Goal: Obtain resource: Download file/media

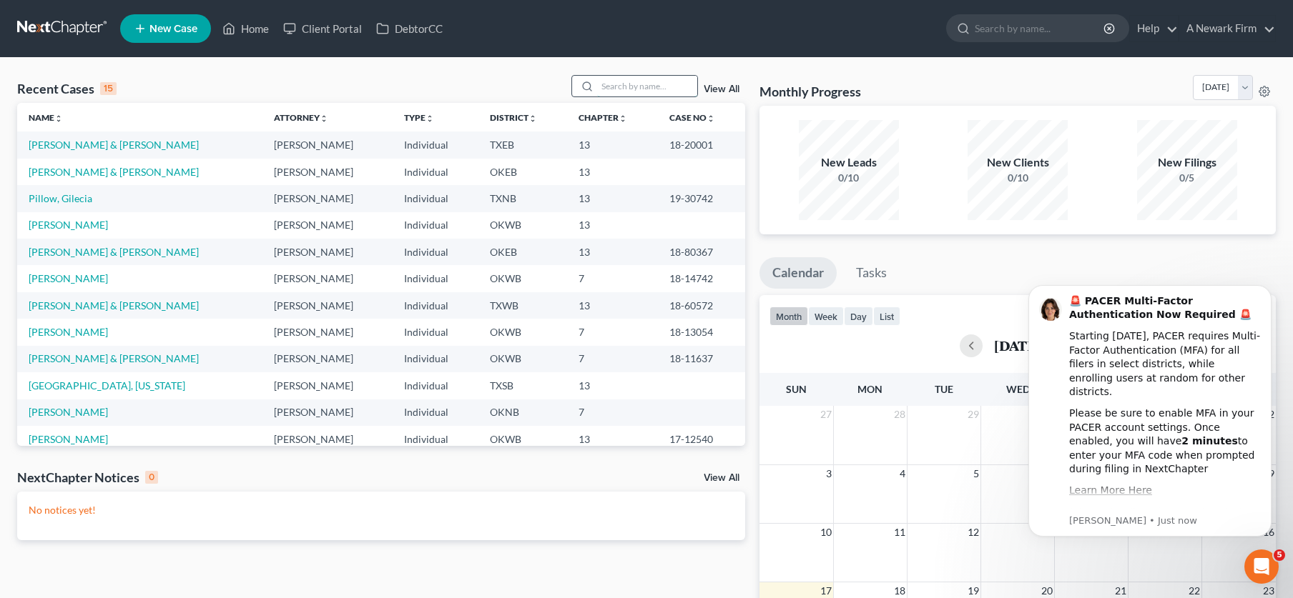
click at [620, 86] on input "search" at bounding box center [647, 86] width 100 height 21
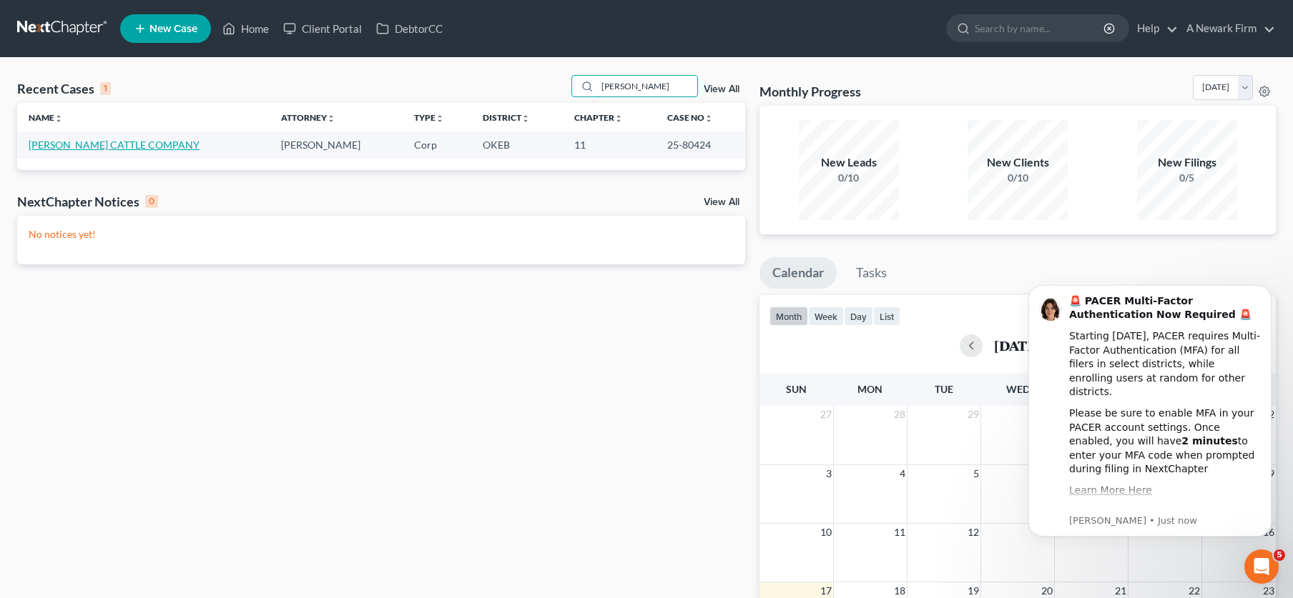
type input "[PERSON_NAME]"
click at [119, 149] on link "[PERSON_NAME] CATTLE COMPANY" at bounding box center [114, 145] width 171 height 12
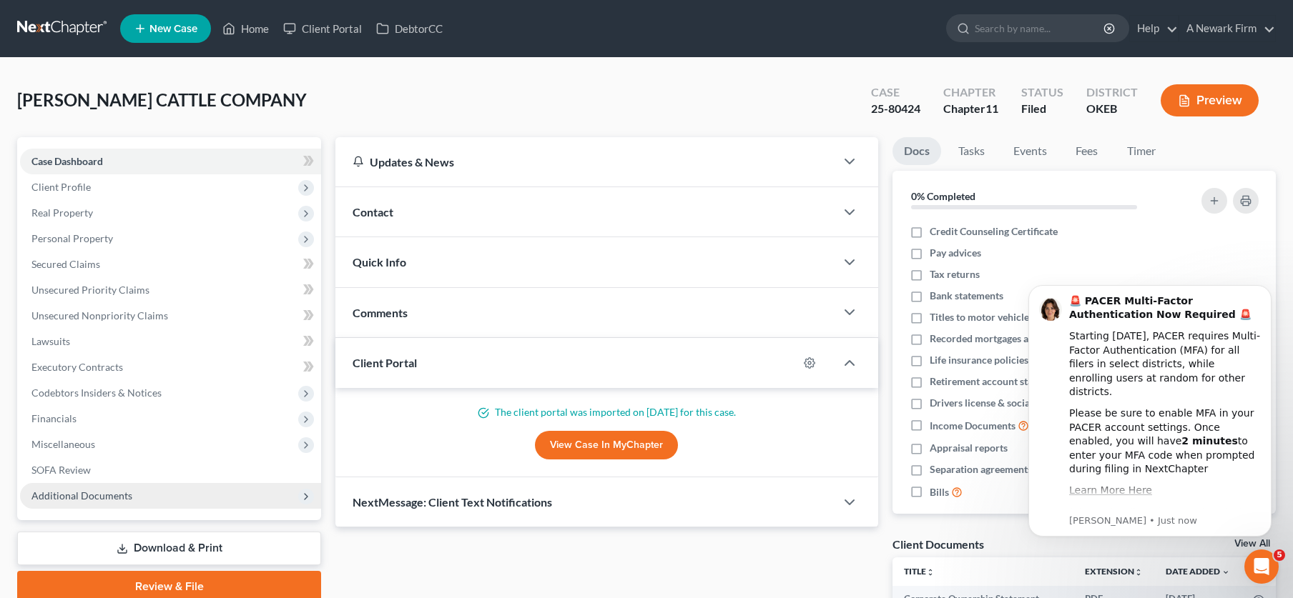
click at [61, 501] on span "Additional Documents" at bounding box center [81, 496] width 101 height 12
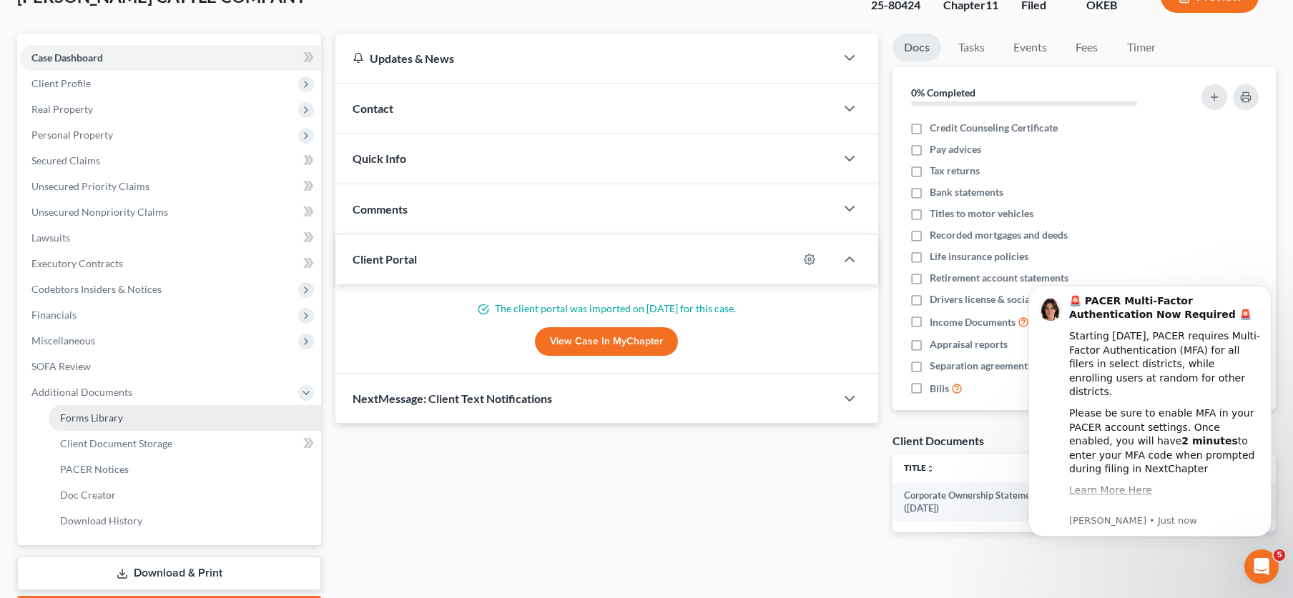
click at [99, 425] on link "Forms Library" at bounding box center [185, 418] width 272 height 26
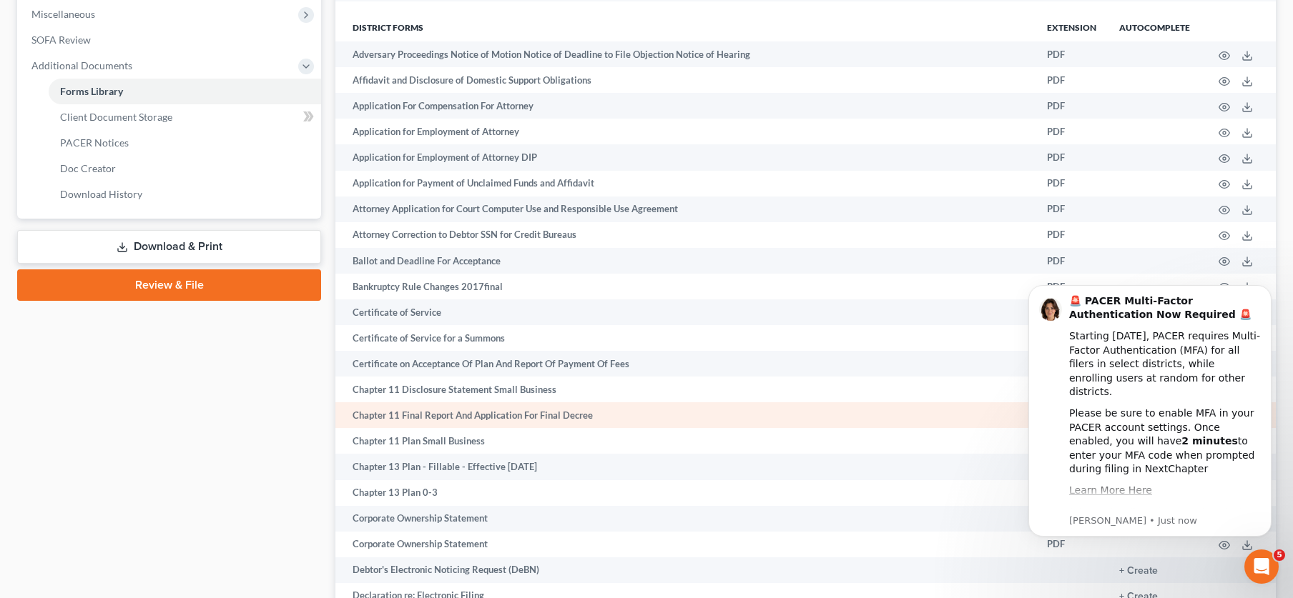
scroll to position [431, 0]
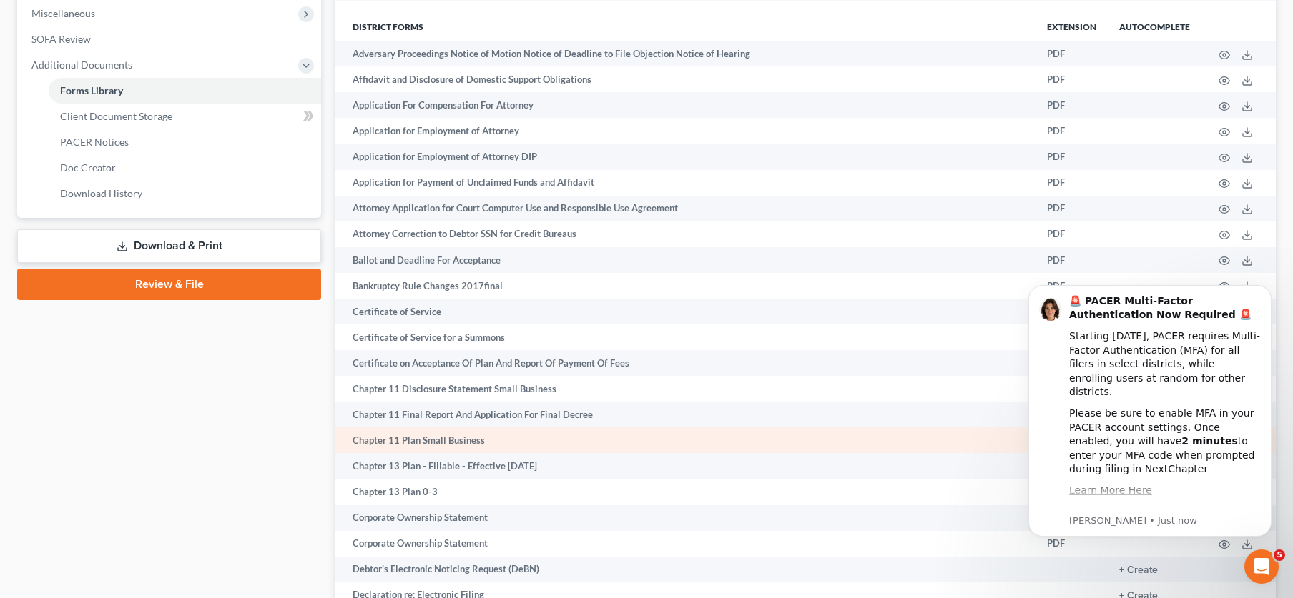
click at [440, 439] on td "Chapter 11 Plan Small Business" at bounding box center [685, 441] width 700 height 26
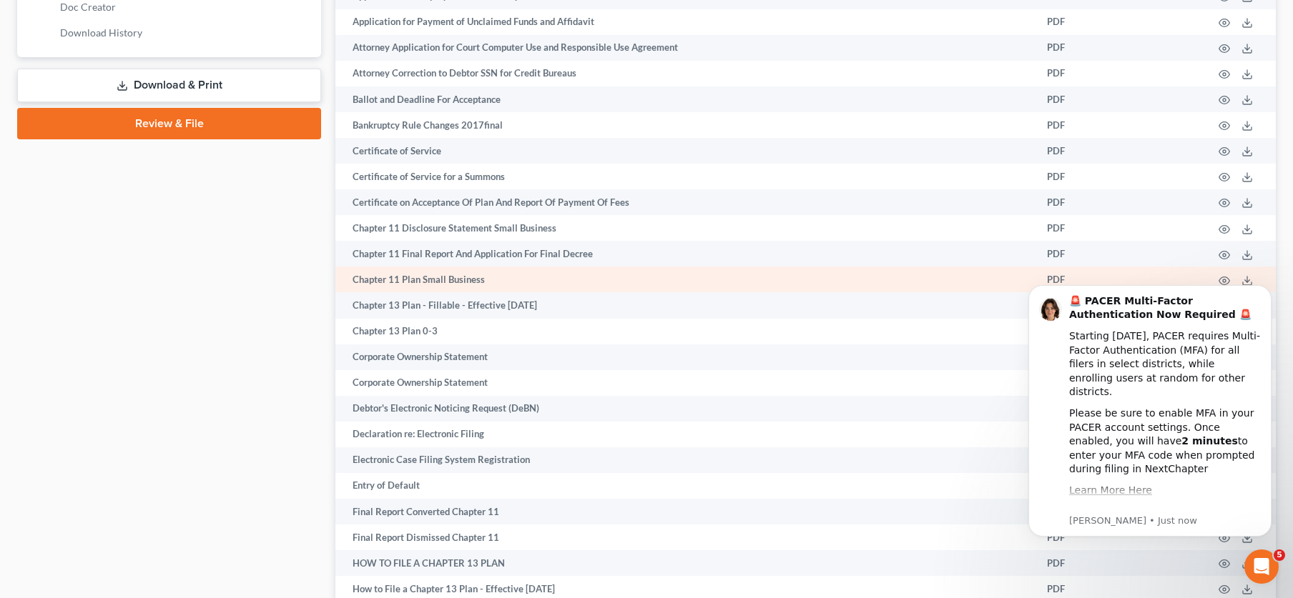
scroll to position [606, 0]
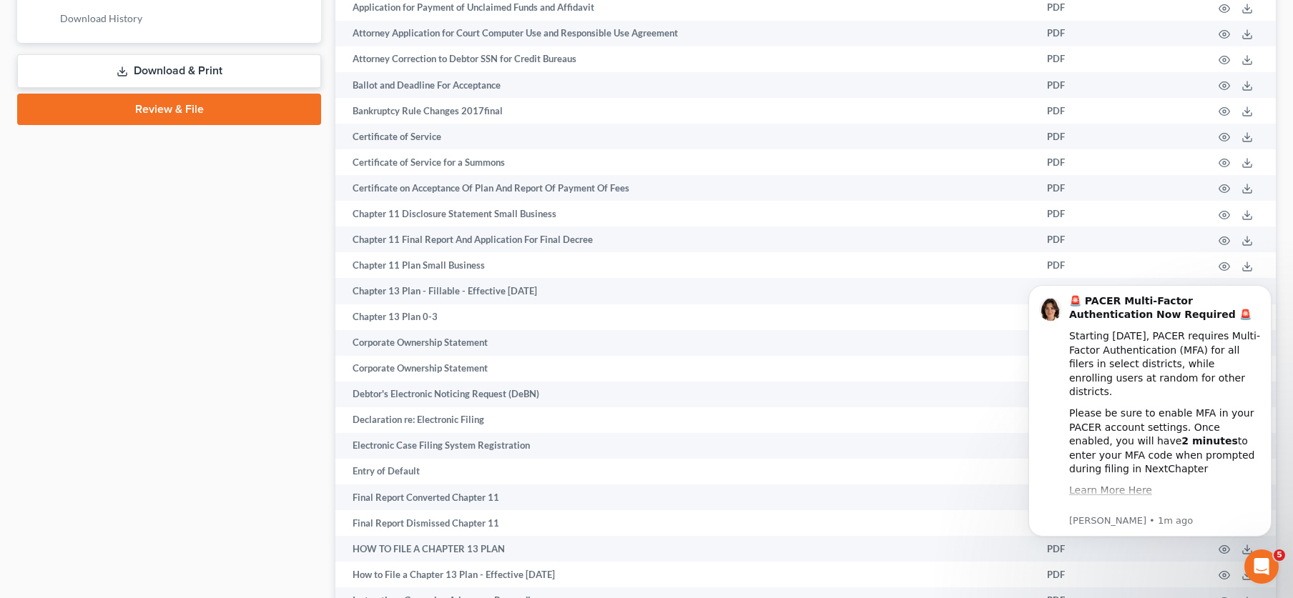
click html "🚨 PACER Multi-Factor Authentication Now Required 🚨 Starting [DATE], PACER requi…"
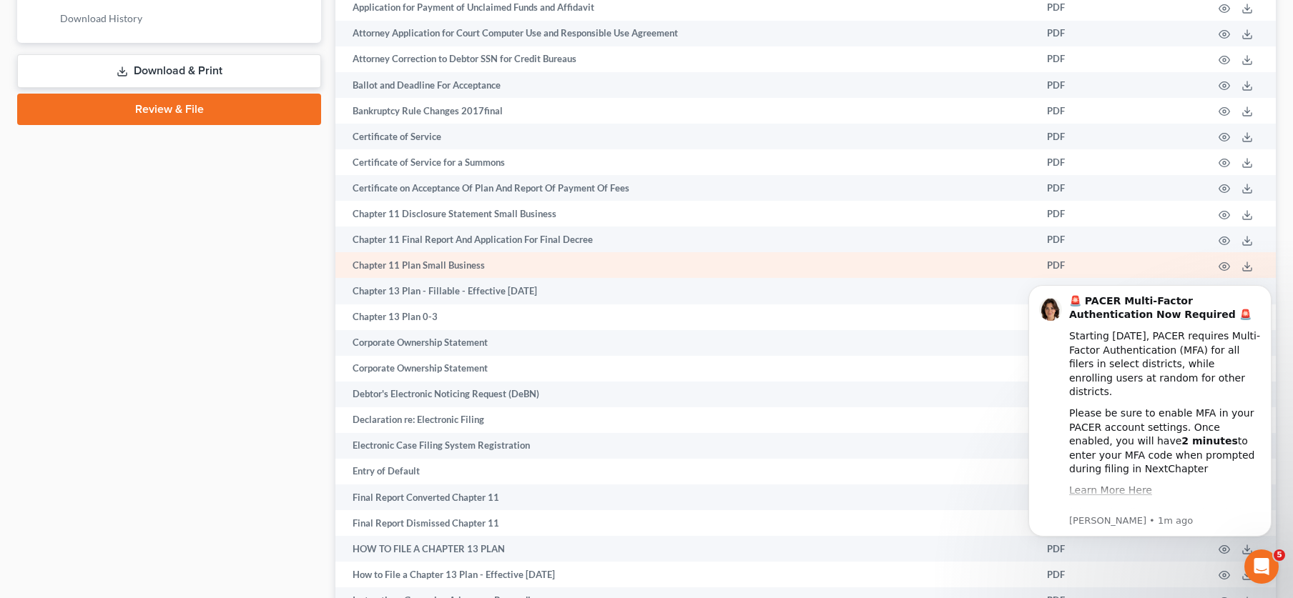
click at [481, 267] on td "Chapter 11 Plan Small Business" at bounding box center [685, 265] width 700 height 26
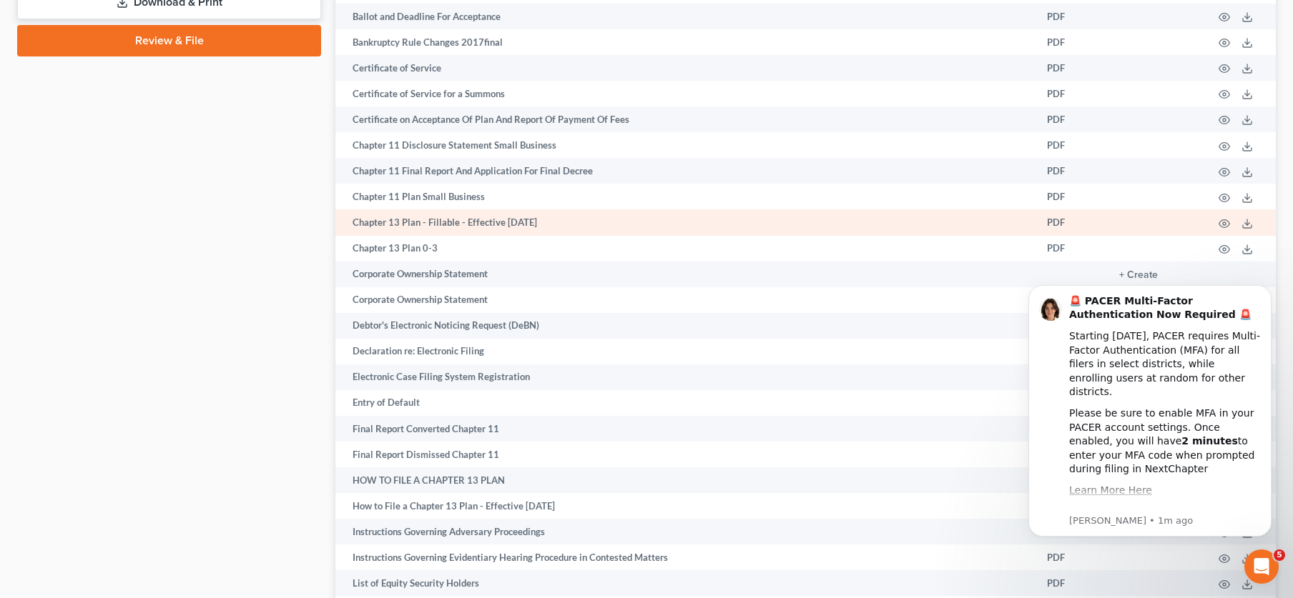
scroll to position [677, 0]
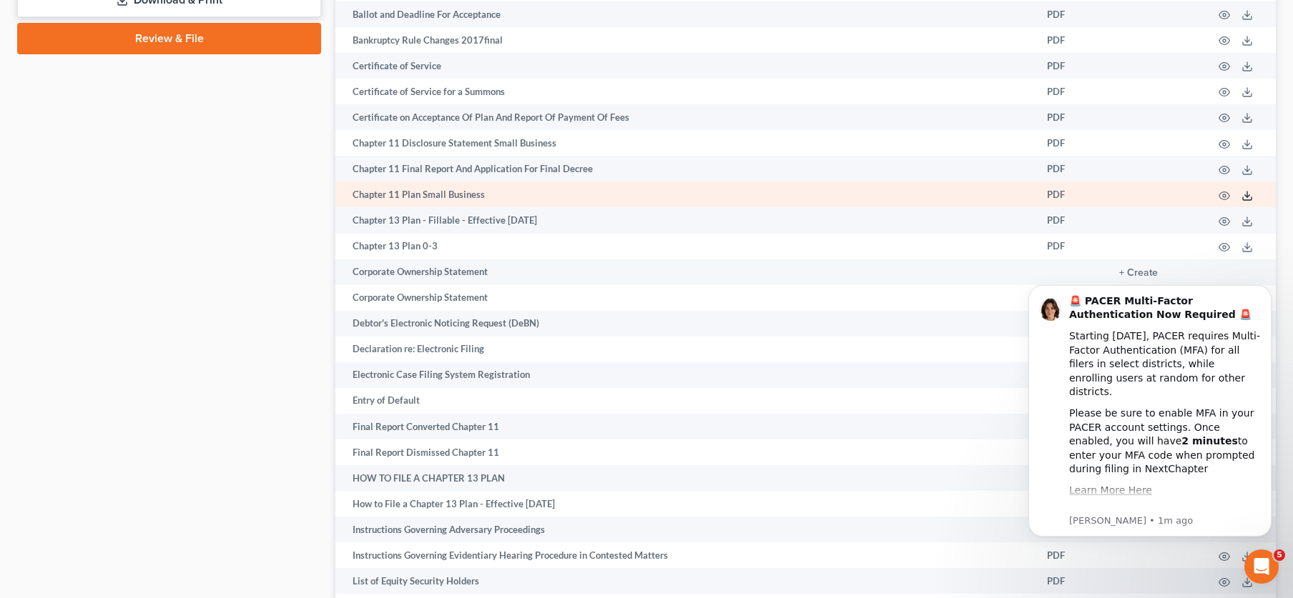
click at [1246, 195] on polyline at bounding box center [1247, 195] width 5 height 2
